Goal: Transaction & Acquisition: Purchase product/service

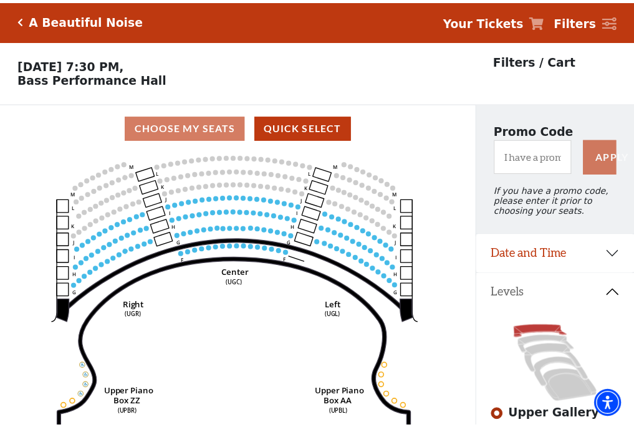
scroll to position [58, 0]
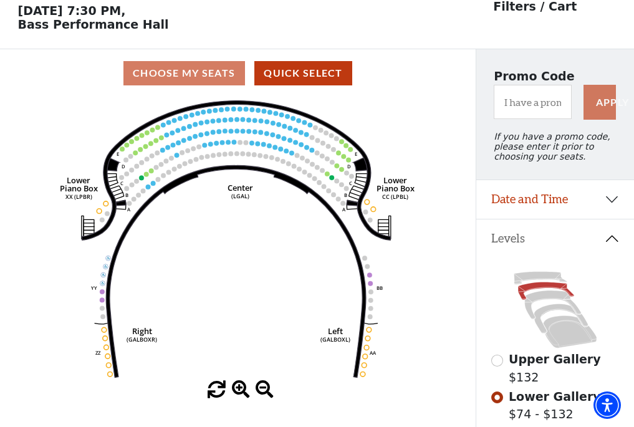
scroll to position [58, 0]
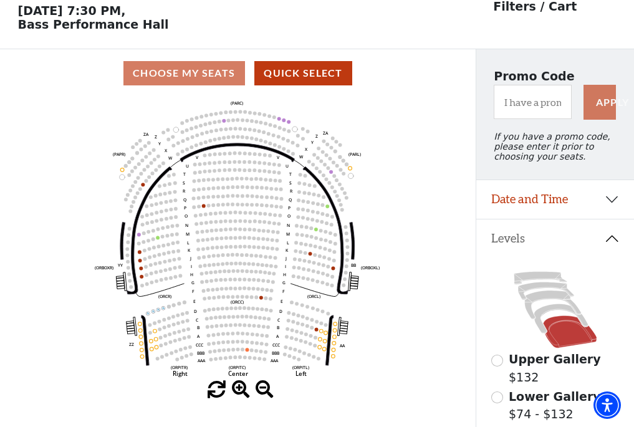
scroll to position [58, 0]
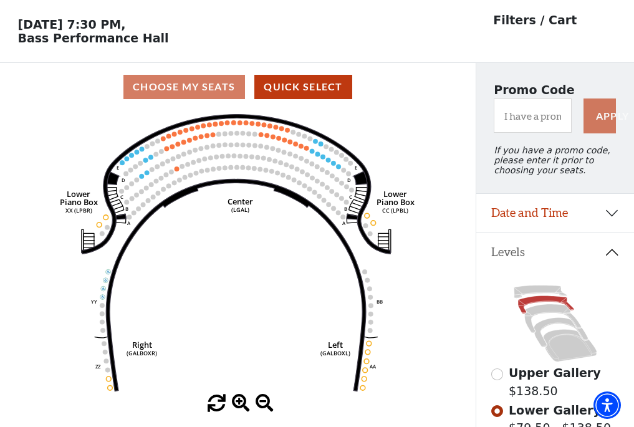
scroll to position [58, 0]
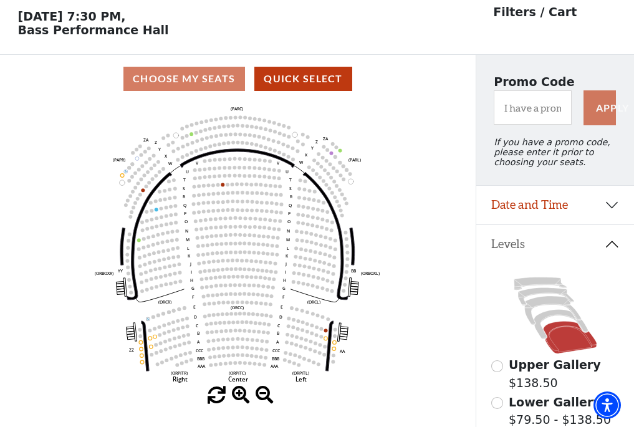
scroll to position [58, 0]
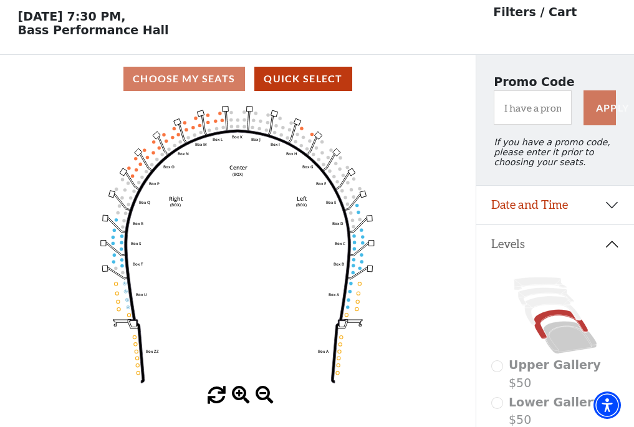
scroll to position [58, 0]
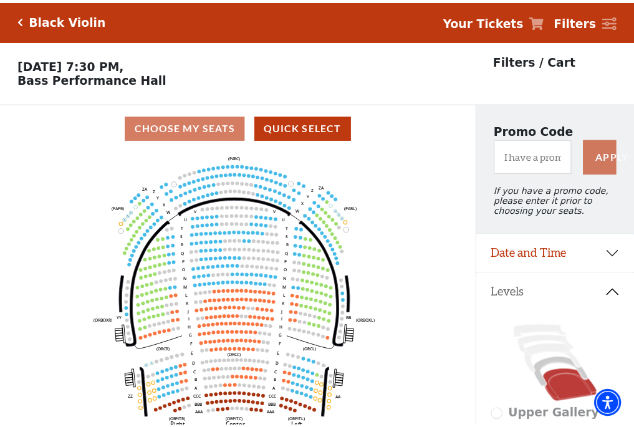
scroll to position [58, 0]
